Goal: Information Seeking & Learning: Find specific page/section

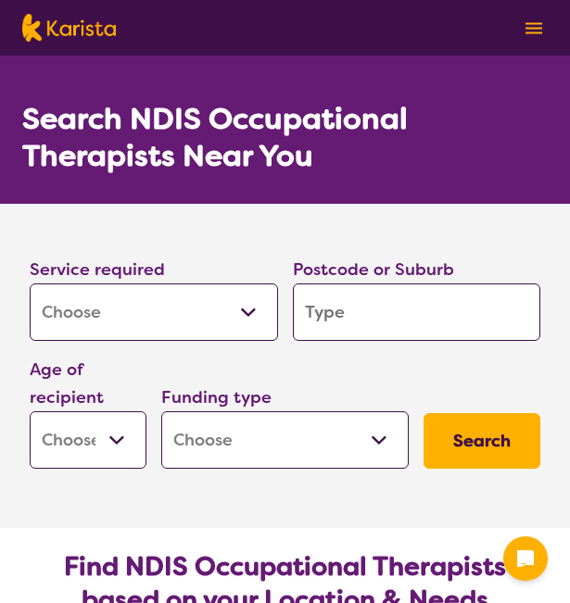
select select "[MEDICAL_DATA]"
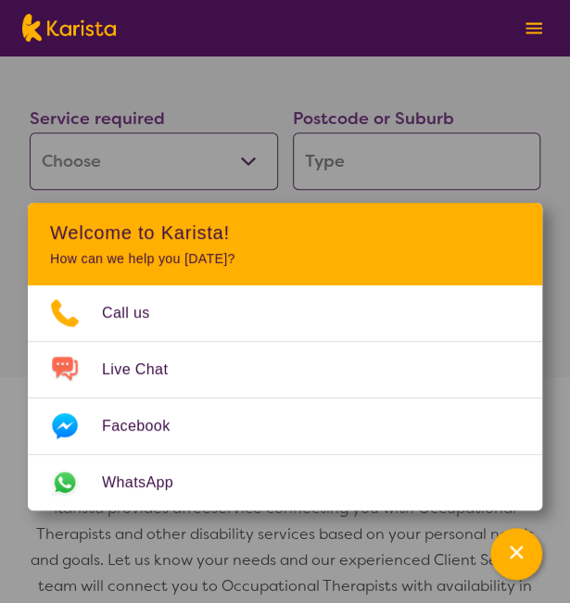
scroll to position [150, 0]
click at [565, 174] on section "Service required Allied Health Assistant Assessment ([MEDICAL_DATA] or [MEDICAL…" at bounding box center [285, 190] width 570 height 273
click at [561, 307] on section "Service required Allied Health Assistant Assessment ([MEDICAL_DATA] or [MEDICAL…" at bounding box center [285, 190] width 570 height 273
click at [520, 552] on icon "Channel Menu" at bounding box center [516, 552] width 19 height 19
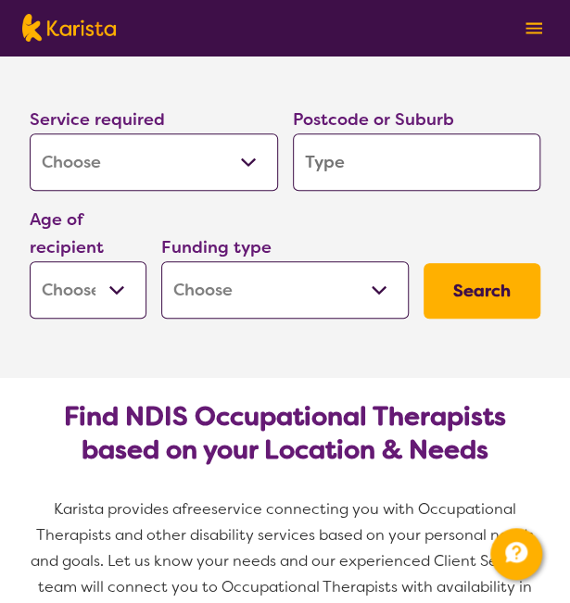
click at [369, 159] on input "search" at bounding box center [417, 161] width 248 height 57
click at [327, 161] on input "search" at bounding box center [417, 161] width 248 height 57
type input "2"
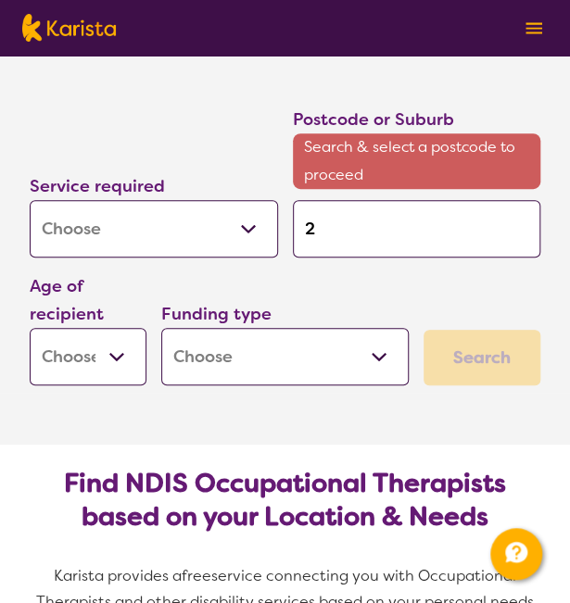
type input "26"
type input "262"
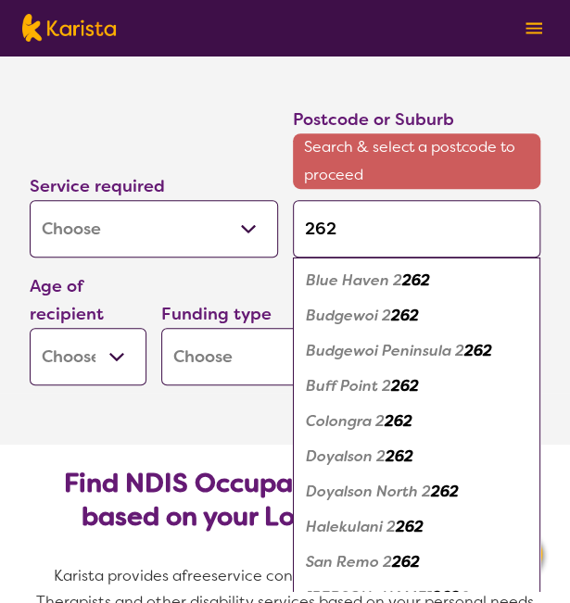
type input "2620"
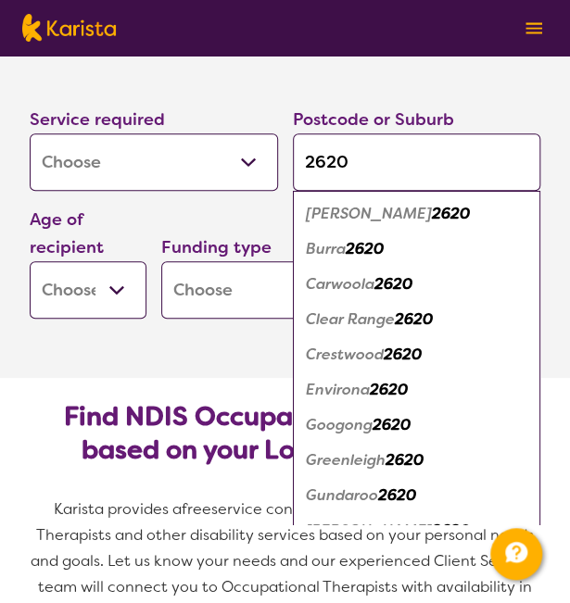
scroll to position [23, 0]
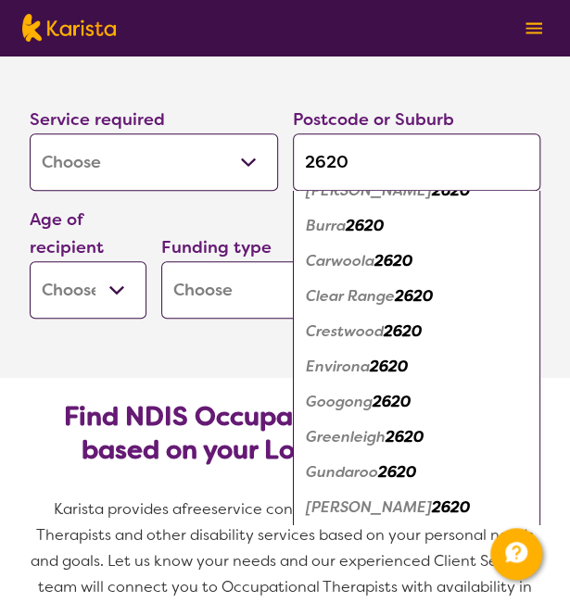
type input "2620"
click at [381, 475] on em "2620" at bounding box center [397, 472] width 38 height 19
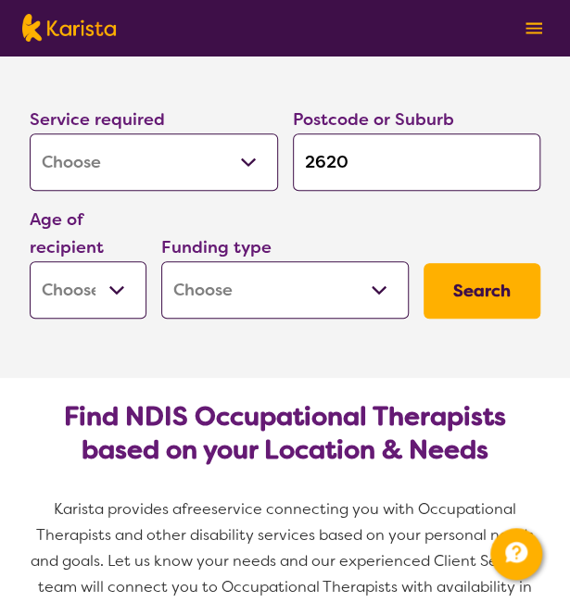
click at [122, 294] on select "Early Childhood - 0 to 9 Child - 10 to 11 Adolescent - 12 to 17 Adult - 18 to 6…" at bounding box center [88, 289] width 117 height 57
select select "AD"
click at [30, 261] on select "Early Childhood - 0 to 9 Child - 10 to 11 Adolescent - 12 to 17 Adult - 18 to 6…" at bounding box center [88, 289] width 117 height 57
select select "AD"
click at [375, 292] on select "Home Care Package (HCP) National Disability Insurance Scheme (NDIS) I don't know" at bounding box center [285, 289] width 248 height 57
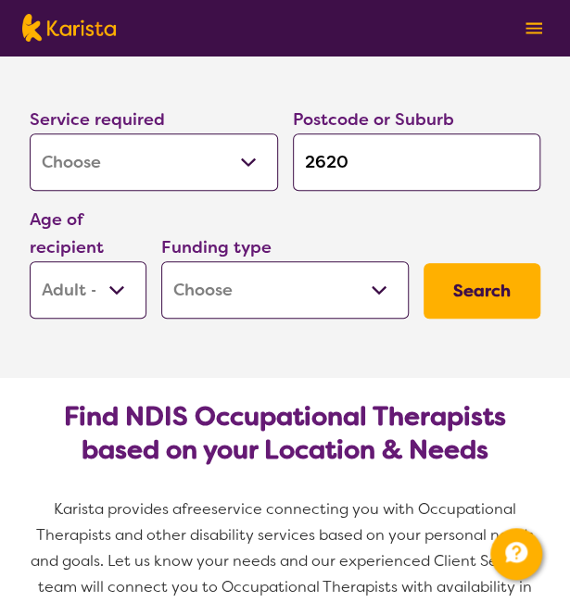
select select "NDIS"
click at [161, 261] on select "Home Care Package (HCP) National Disability Insurance Scheme (NDIS) I don't know" at bounding box center [285, 289] width 248 height 57
select select "NDIS"
click at [484, 286] on button "Search" at bounding box center [482, 291] width 117 height 56
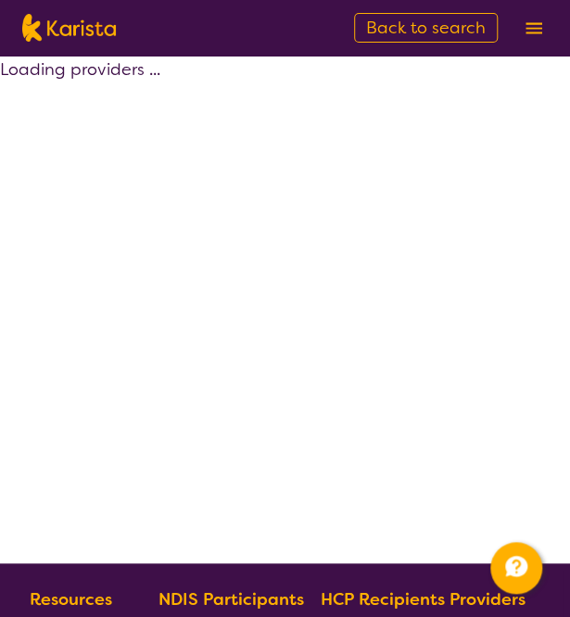
select select "by_score"
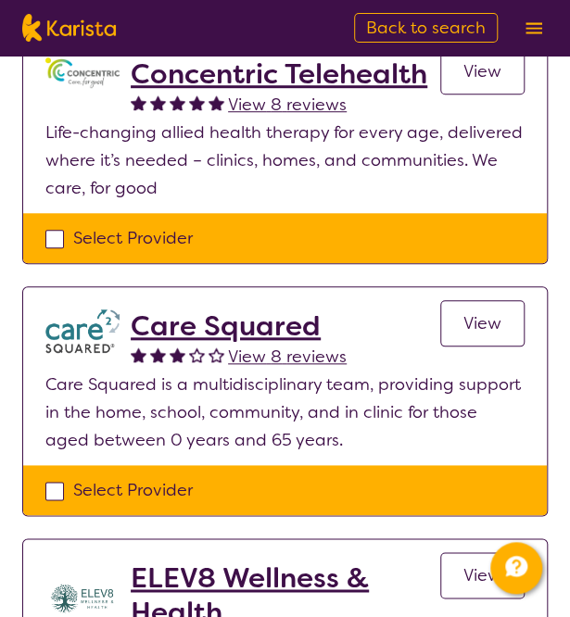
scroll to position [242, 0]
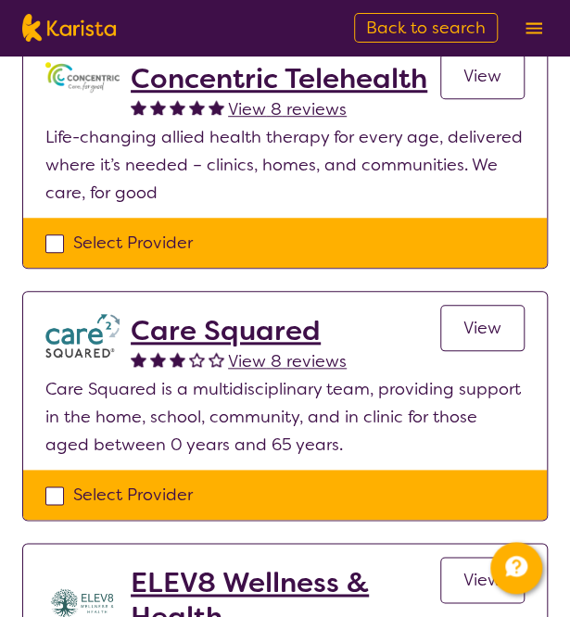
select select "[MEDICAL_DATA]"
select select "AD"
select select "NDIS"
select select "[MEDICAL_DATA]"
select select "AD"
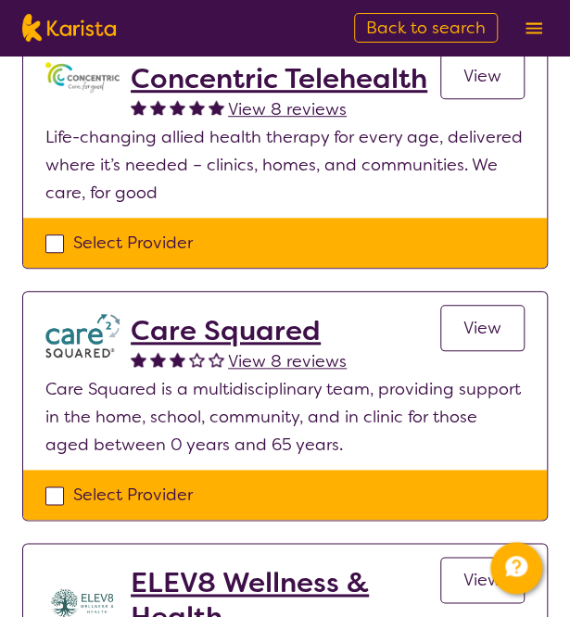
select select "NDIS"
